Goal: Information Seeking & Learning: Learn about a topic

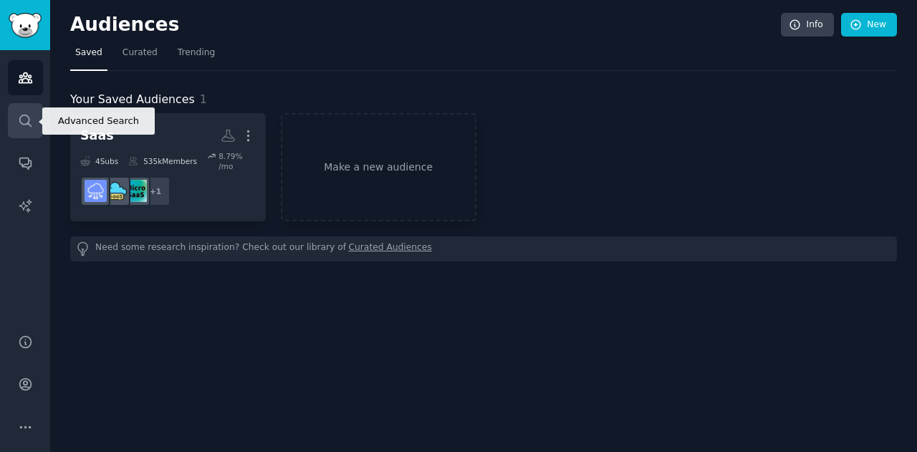
click at [20, 132] on link "Search" at bounding box center [25, 120] width 35 height 35
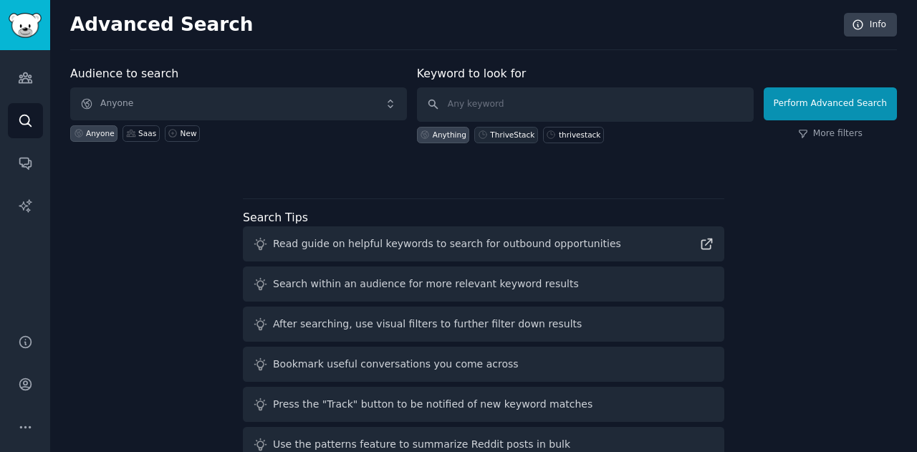
click at [508, 133] on div "ThriveStack" at bounding box center [512, 135] width 44 height 10
type input "ThriveStack"
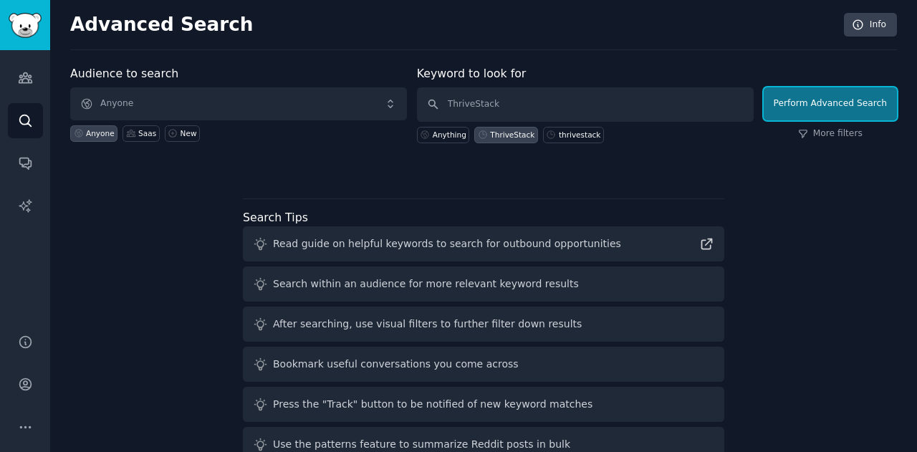
click at [836, 95] on button "Perform Advanced Search" at bounding box center [829, 103] width 133 height 33
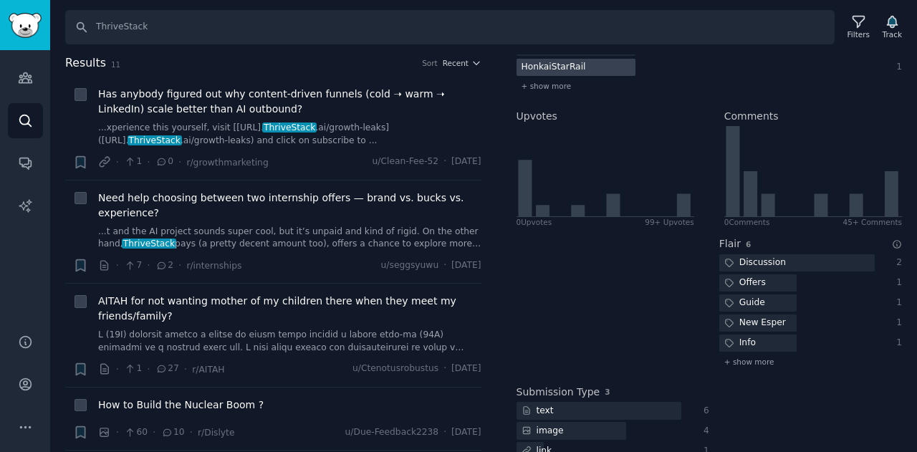
scroll to position [304, 0]
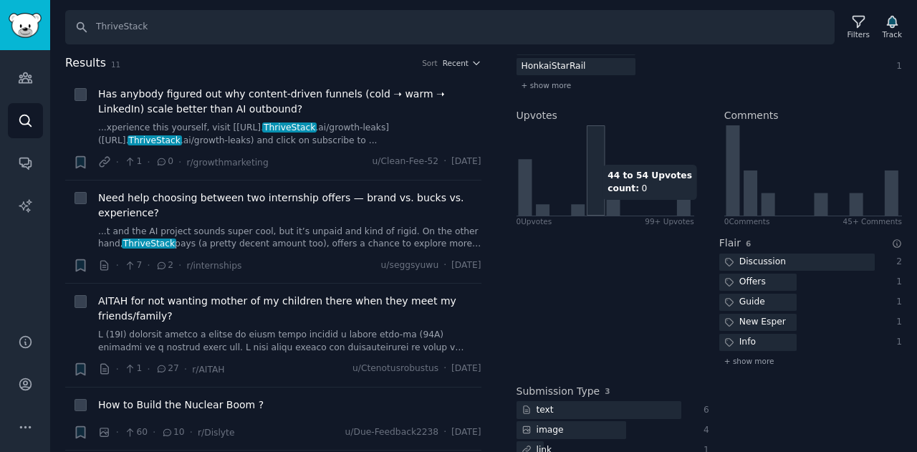
click at [596, 206] on icon at bounding box center [604, 170] width 176 height 90
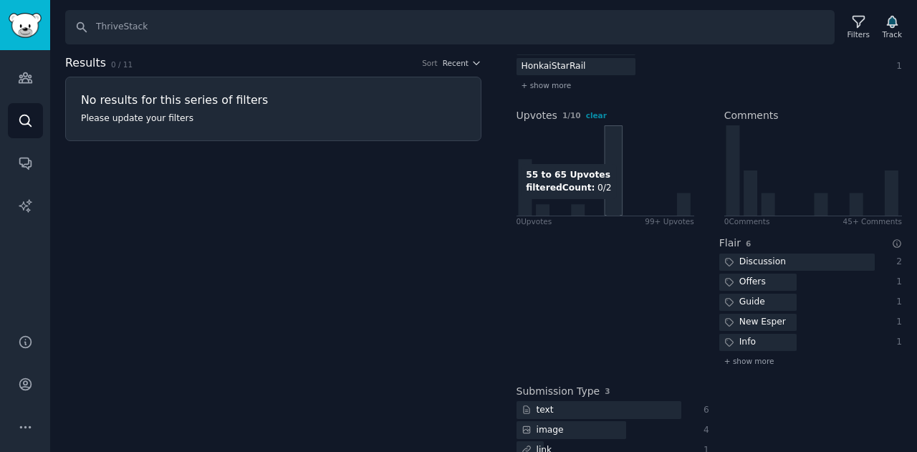
click at [609, 206] on icon at bounding box center [613, 204] width 14 height 23
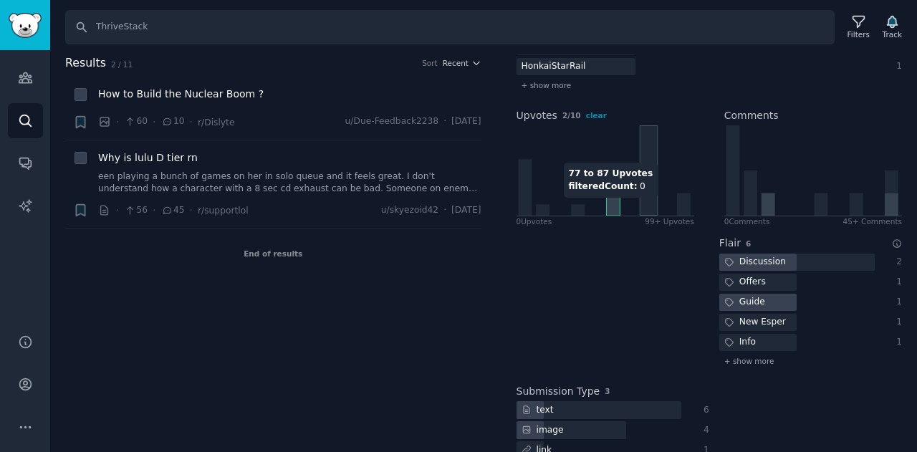
click at [646, 204] on icon at bounding box center [604, 170] width 176 height 90
click at [675, 212] on icon at bounding box center [604, 170] width 176 height 90
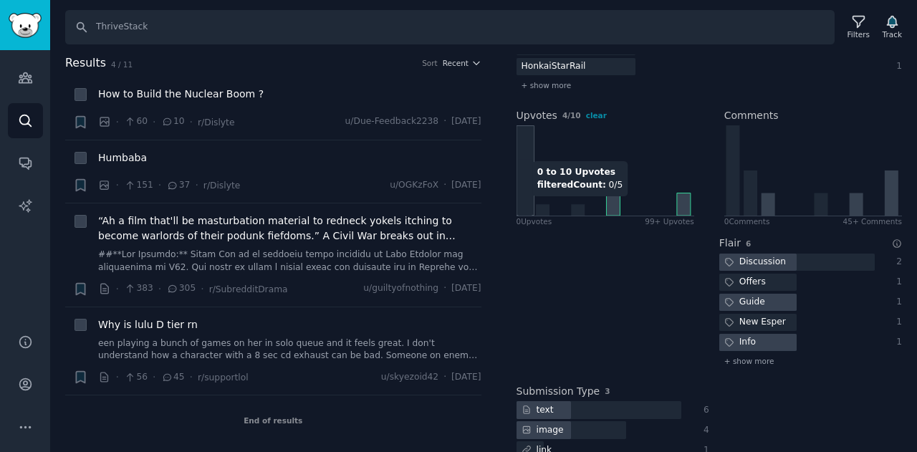
click at [521, 203] on icon at bounding box center [525, 187] width 14 height 57
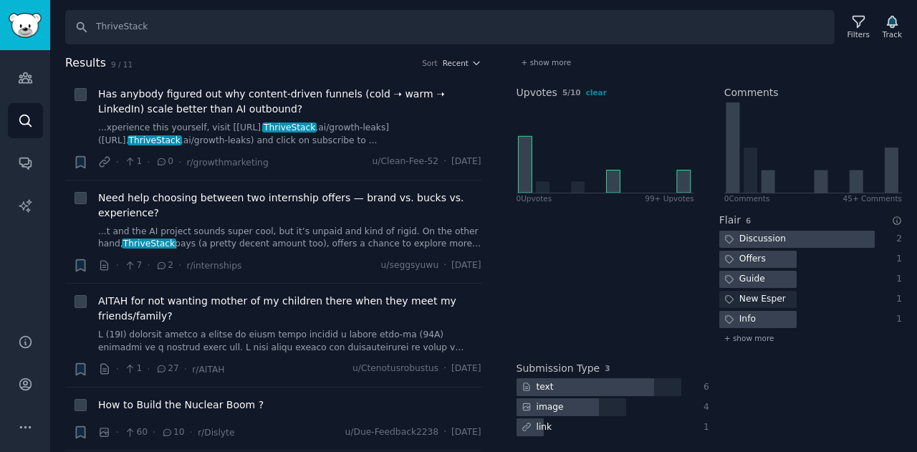
scroll to position [0, 0]
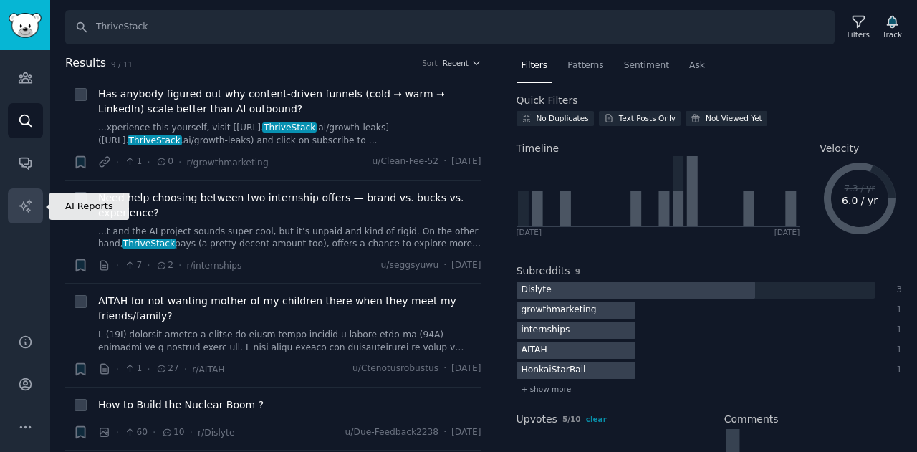
click at [19, 193] on link "AI Reports" at bounding box center [25, 205] width 35 height 35
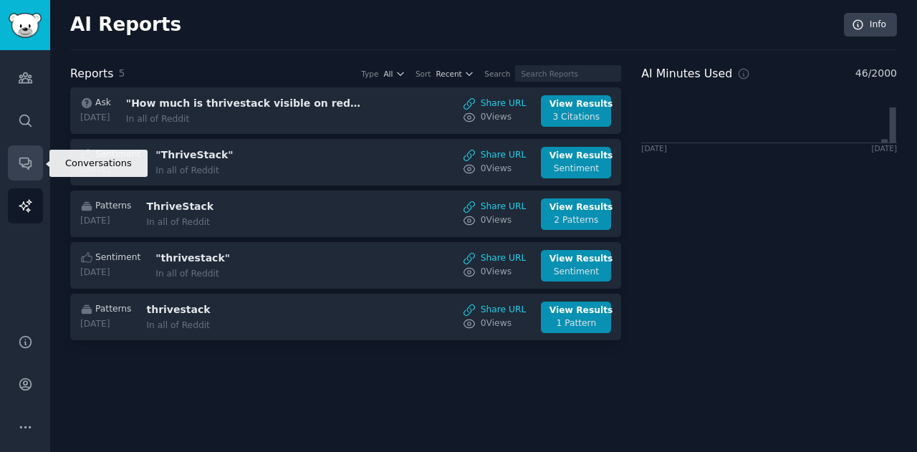
click at [23, 160] on icon "Sidebar" at bounding box center [25, 162] width 15 height 15
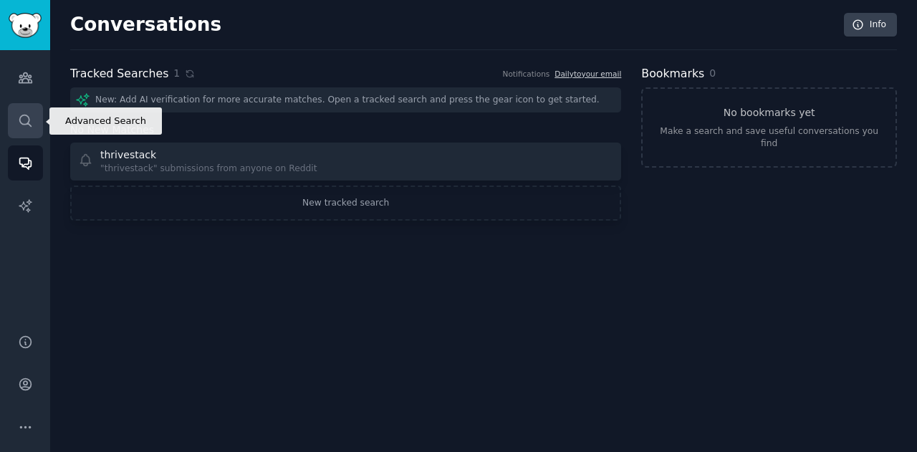
click at [18, 123] on icon "Sidebar" at bounding box center [25, 120] width 15 height 15
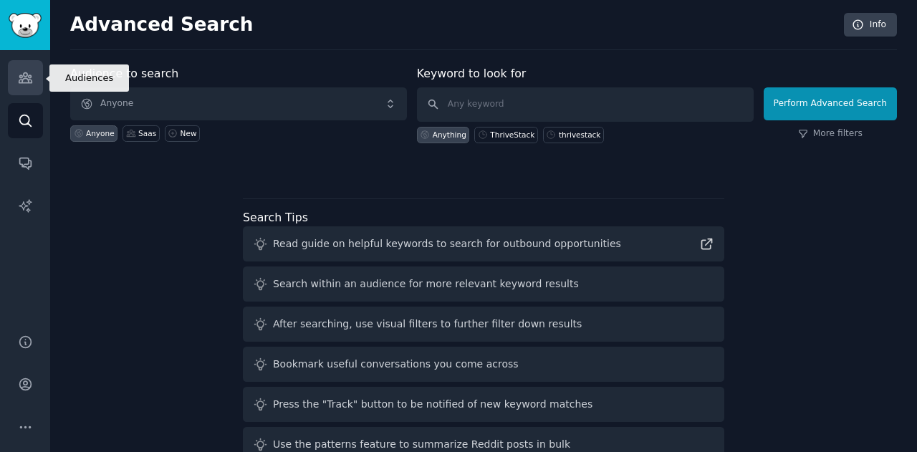
click at [21, 62] on link "Audiences" at bounding box center [25, 77] width 35 height 35
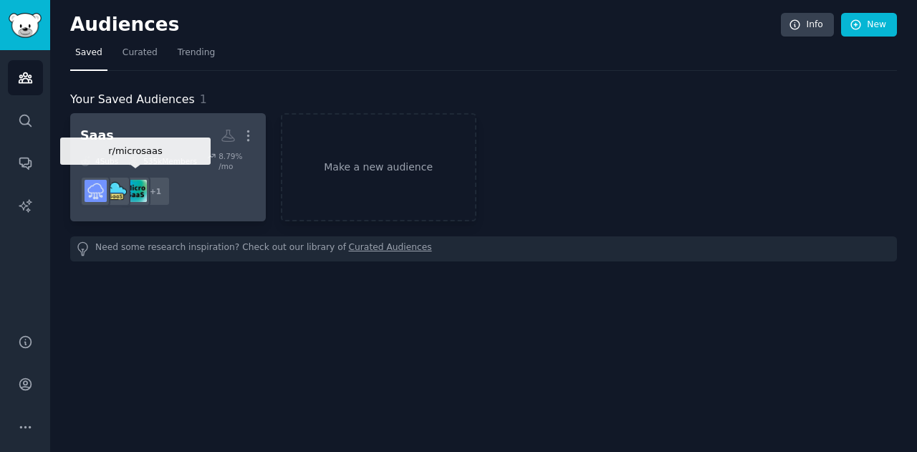
click at [136, 180] on img at bounding box center [136, 191] width 22 height 22
